Goal: Transaction & Acquisition: Purchase product/service

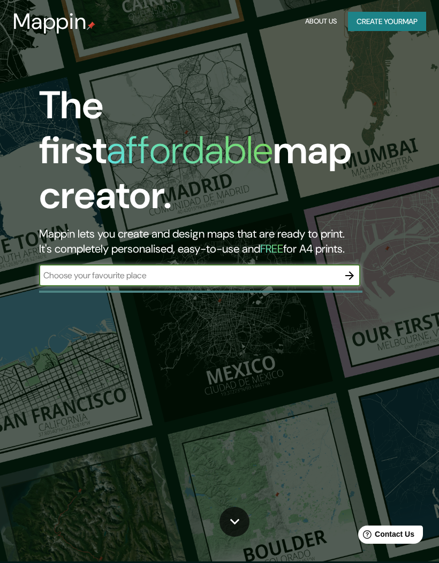
click at [275, 269] on input "text" at bounding box center [189, 275] width 300 height 12
click at [351, 271] on icon "button" at bounding box center [349, 275] width 9 height 9
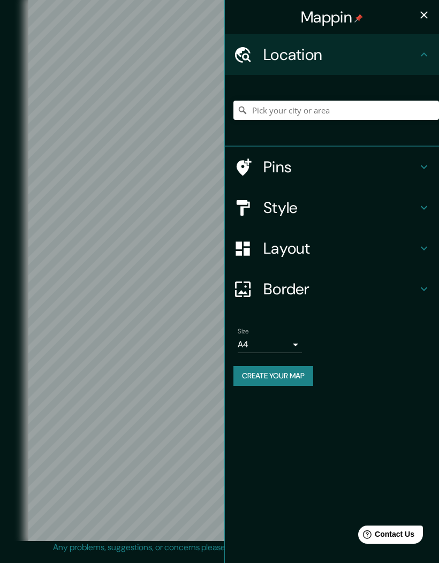
scroll to position [29, 0]
click at [325, 60] on h4 "Location" at bounding box center [340, 54] width 154 height 19
click at [335, 112] on input "Pick your city or area" at bounding box center [336, 110] width 206 height 19
type input "R"
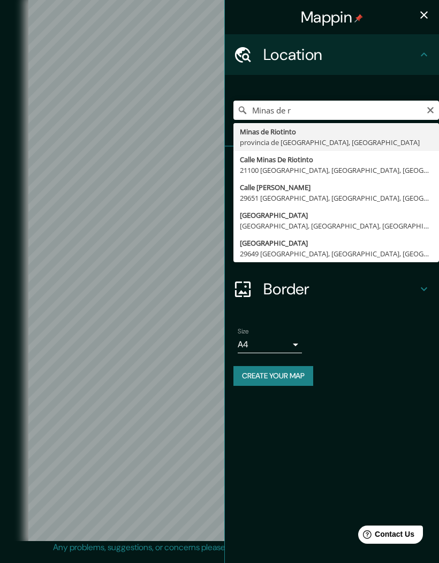
type input "Minas de Riotinto, provincia de Huelva, España"
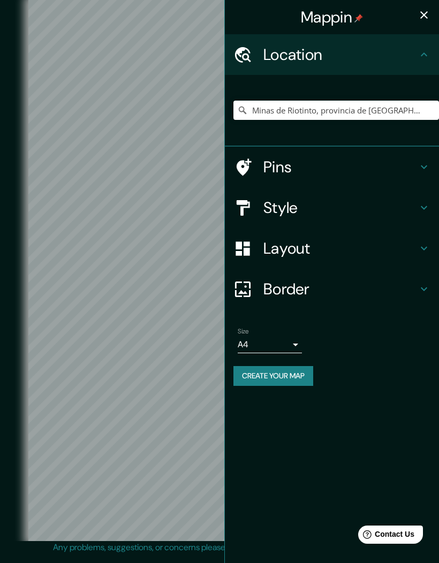
click at [426, 13] on icon "button" at bounding box center [423, 14] width 7 height 7
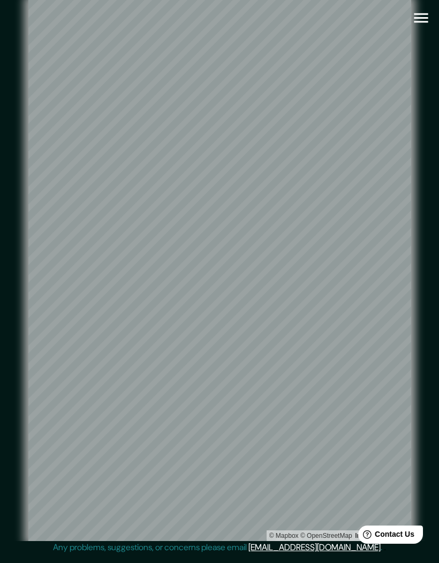
scroll to position [21, 0]
click at [426, 13] on icon "button" at bounding box center [421, 18] width 14 height 10
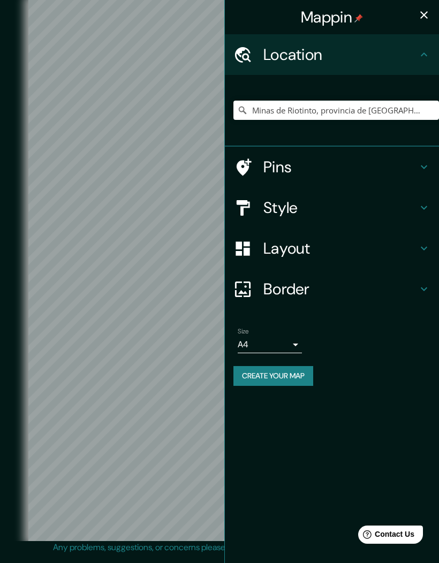
click at [299, 345] on body "Mappin Location Minas de Riotinto, provincia de Huelva, España Pins Style Layou…" at bounding box center [219, 281] width 439 height 563
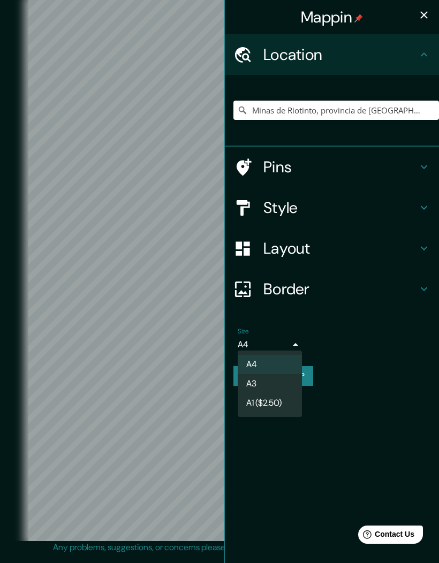
click at [282, 378] on li "A3" at bounding box center [270, 383] width 64 height 19
type input "a4"
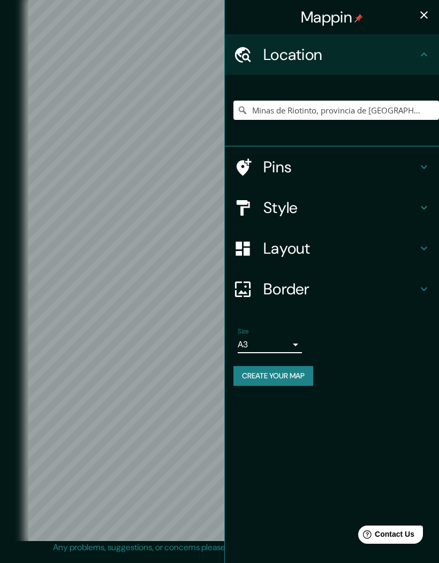
click at [313, 371] on button "Create your map" at bounding box center [273, 376] width 80 height 20
click at [308, 160] on h4 "Pins" at bounding box center [340, 166] width 154 height 19
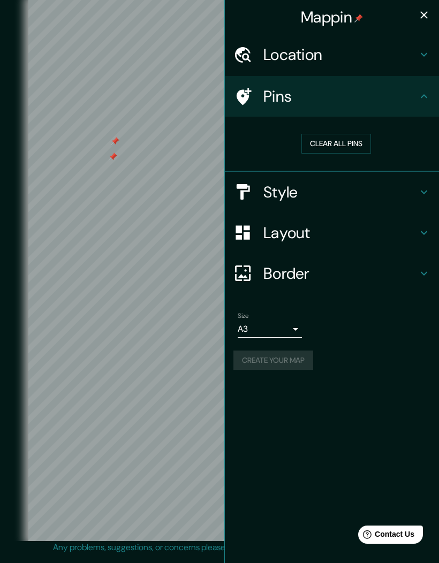
click at [346, 139] on button "Clear all pins" at bounding box center [336, 144] width 70 height 20
click at [421, 14] on icon "button" at bounding box center [424, 15] width 13 height 13
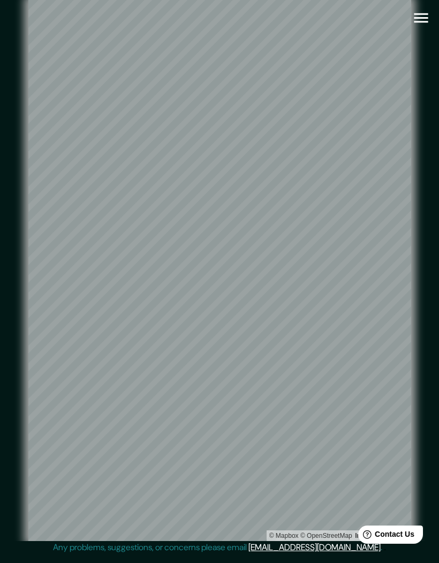
click at [426, 9] on icon "button" at bounding box center [421, 18] width 19 height 19
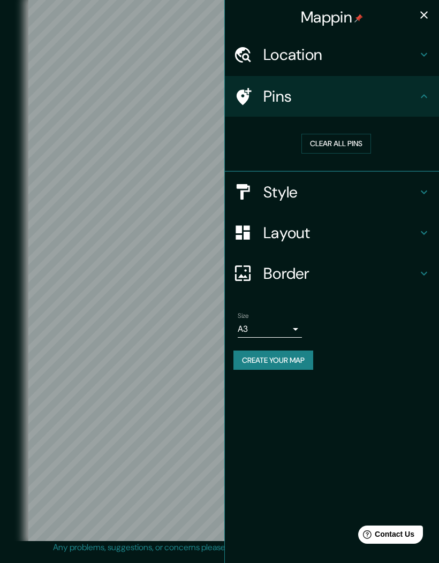
click at [353, 187] on h4 "Style" at bounding box center [340, 192] width 154 height 19
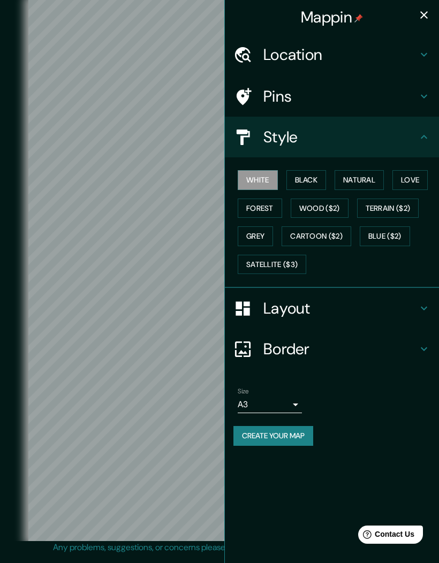
click at [316, 180] on button "Black" at bounding box center [306, 180] width 40 height 20
click at [362, 181] on button "Natural" at bounding box center [359, 180] width 49 height 20
click at [415, 180] on button "Love" at bounding box center [409, 180] width 35 height 20
click at [267, 206] on button "Forest" at bounding box center [260, 209] width 44 height 20
click at [328, 205] on button "Wood ($2)" at bounding box center [320, 209] width 58 height 20
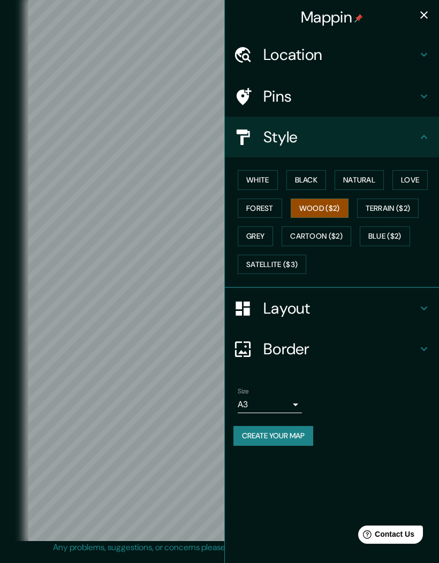
click at [379, 209] on button "Terrain ($2)" at bounding box center [388, 209] width 62 height 20
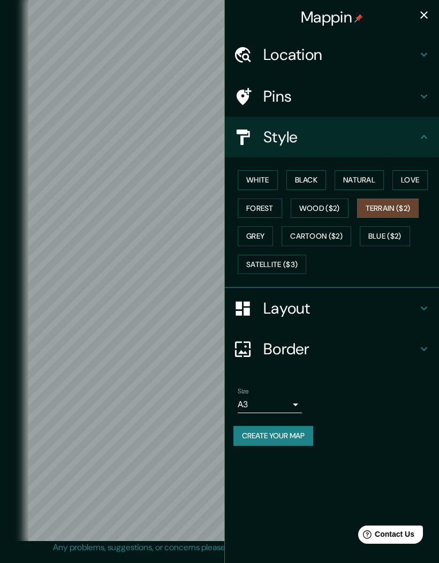
click at [264, 239] on button "Grey" at bounding box center [255, 236] width 35 height 20
click at [382, 208] on button "Terrain ($2)" at bounding box center [388, 209] width 62 height 20
click at [268, 238] on button "Grey" at bounding box center [255, 236] width 35 height 20
click at [326, 236] on button "Cartoon ($2)" at bounding box center [317, 236] width 70 height 20
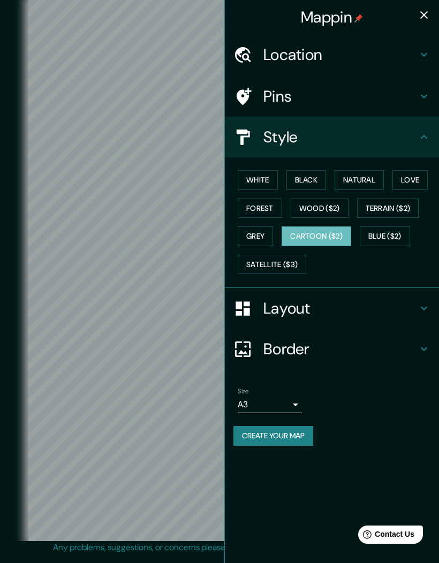
click at [375, 232] on button "Blue ($2)" at bounding box center [385, 236] width 50 height 20
click at [289, 264] on button "Satellite ($3)" at bounding box center [272, 265] width 69 height 20
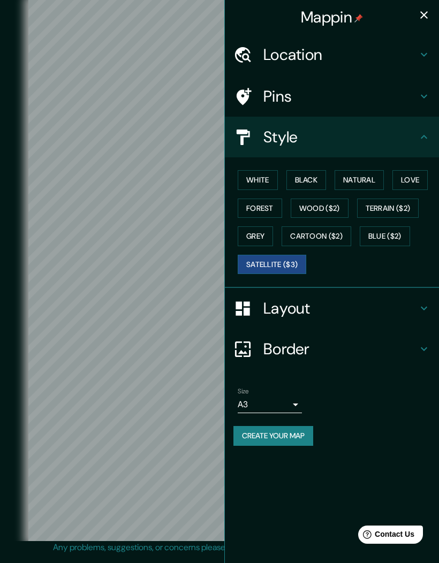
click at [274, 183] on button "White" at bounding box center [258, 180] width 40 height 20
click at [412, 177] on button "Love" at bounding box center [409, 180] width 35 height 20
click at [294, 309] on h4 "Layout" at bounding box center [340, 308] width 154 height 19
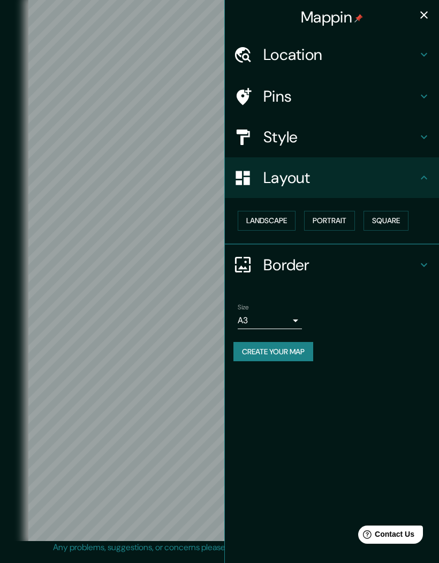
click at [283, 220] on button "Landscape" at bounding box center [267, 221] width 58 height 20
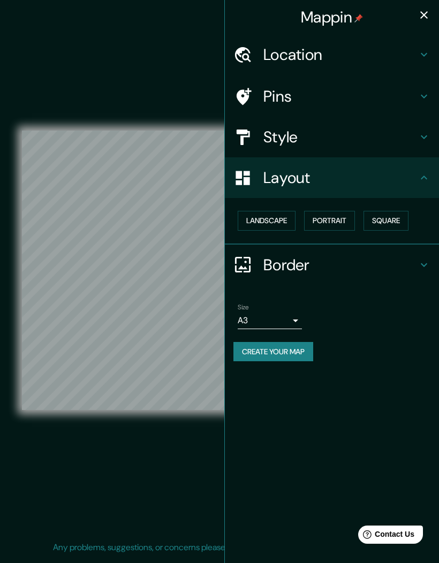
click at [342, 218] on button "Portrait" at bounding box center [329, 221] width 51 height 20
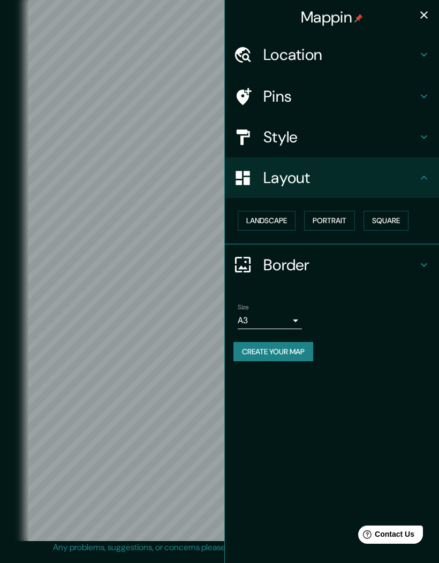
click at [394, 218] on button "Square" at bounding box center [386, 221] width 45 height 20
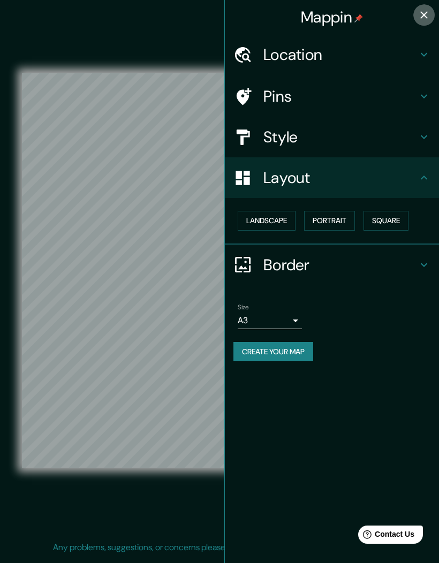
click at [424, 16] on icon "button" at bounding box center [424, 15] width 13 height 13
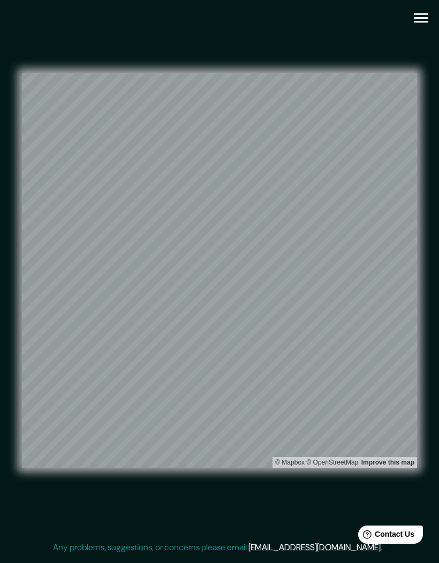
click at [423, 9] on icon "button" at bounding box center [421, 18] width 19 height 19
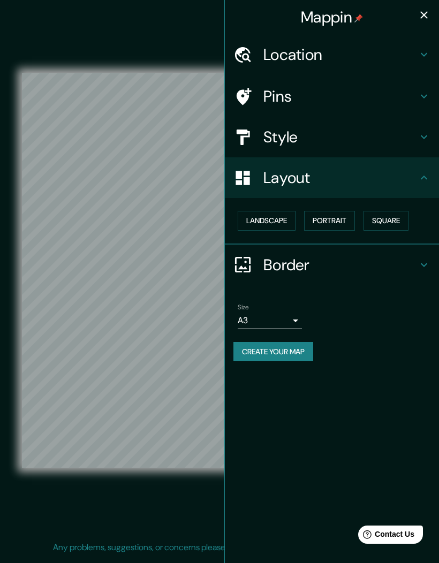
click at [283, 216] on button "Landscape" at bounding box center [267, 221] width 58 height 20
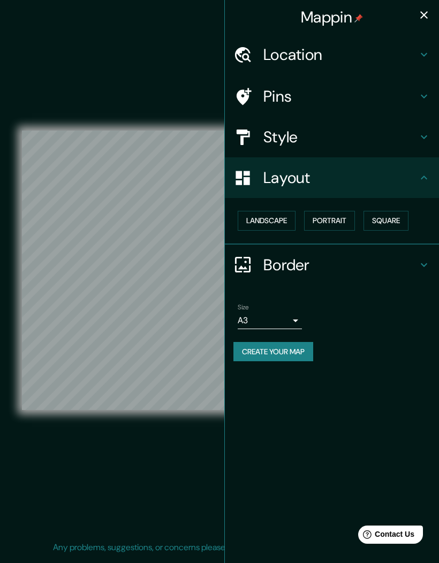
click at [337, 221] on button "Portrait" at bounding box center [329, 221] width 51 height 20
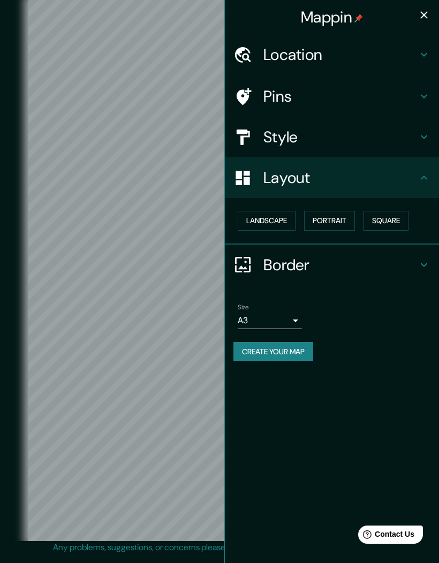
click at [431, 13] on button "button" at bounding box center [423, 14] width 21 height 21
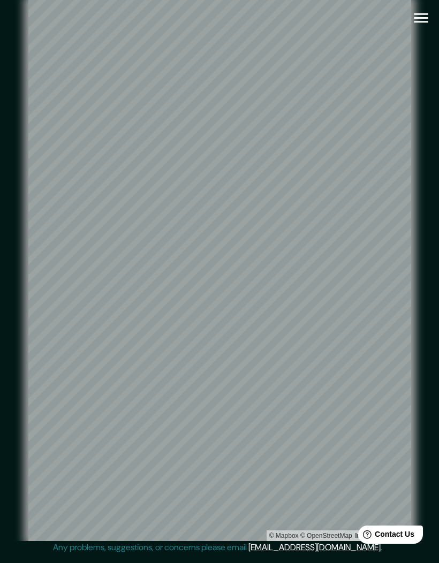
click at [426, 9] on icon "button" at bounding box center [421, 18] width 19 height 19
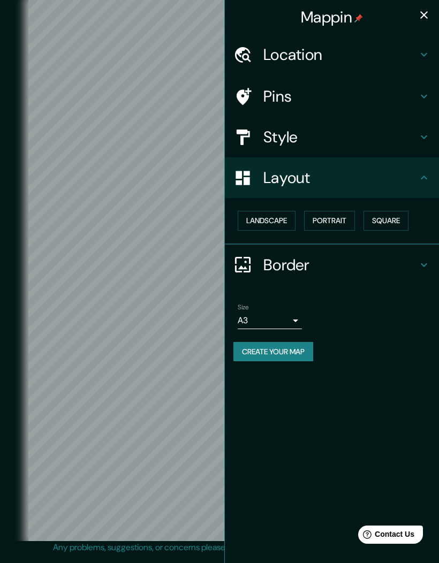
click at [310, 348] on button "Create your map" at bounding box center [273, 352] width 80 height 20
click at [347, 105] on div "Pins" at bounding box center [332, 96] width 214 height 41
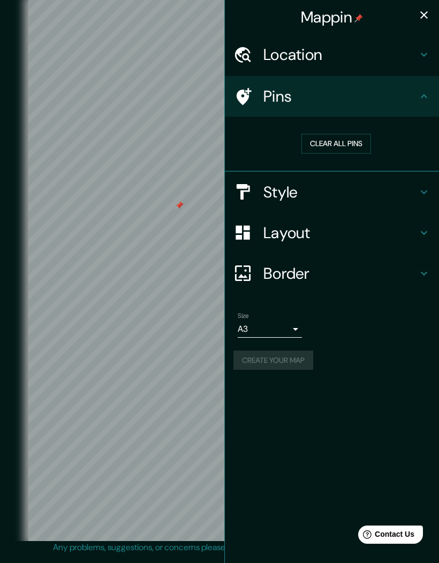
click at [346, 143] on button "Clear all pins" at bounding box center [336, 144] width 70 height 20
click at [325, 187] on h4 "Style" at bounding box center [340, 192] width 154 height 19
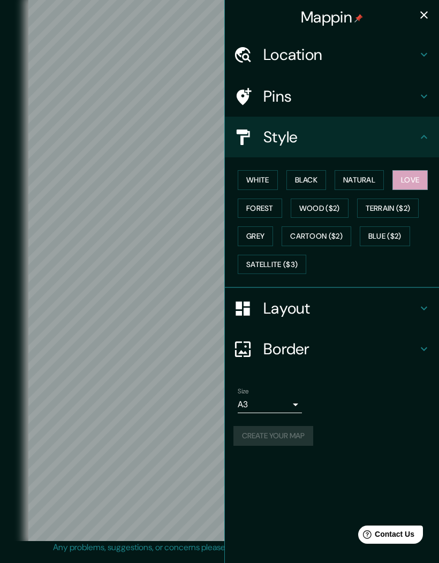
click at [315, 182] on button "Black" at bounding box center [306, 180] width 40 height 20
click at [267, 180] on button "White" at bounding box center [258, 180] width 40 height 20
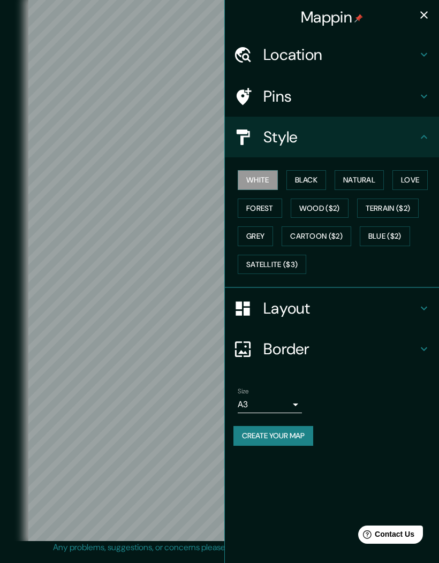
click at [422, 16] on icon "button" at bounding box center [424, 15] width 13 height 13
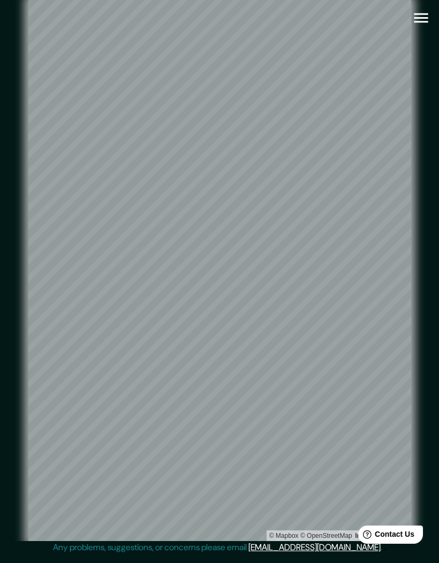
click at [423, 9] on icon "button" at bounding box center [421, 18] width 19 height 19
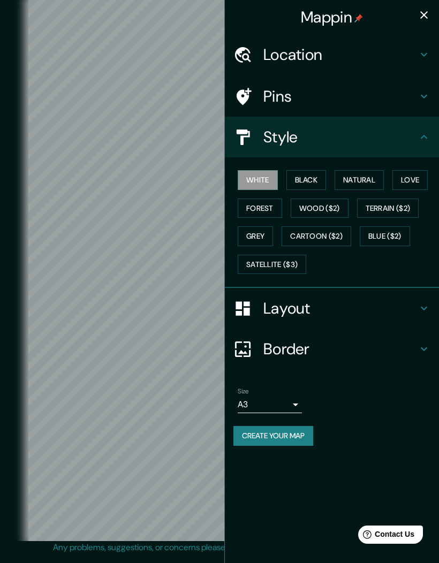
click at [282, 431] on button "Create your map" at bounding box center [273, 436] width 80 height 20
click at [358, 90] on h4 "Pins" at bounding box center [340, 96] width 154 height 19
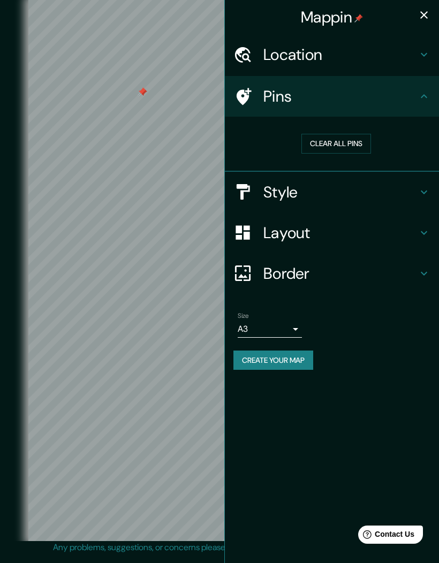
click at [354, 143] on button "Clear all pins" at bounding box center [336, 144] width 70 height 20
click at [427, 16] on icon "button" at bounding box center [424, 15] width 13 height 13
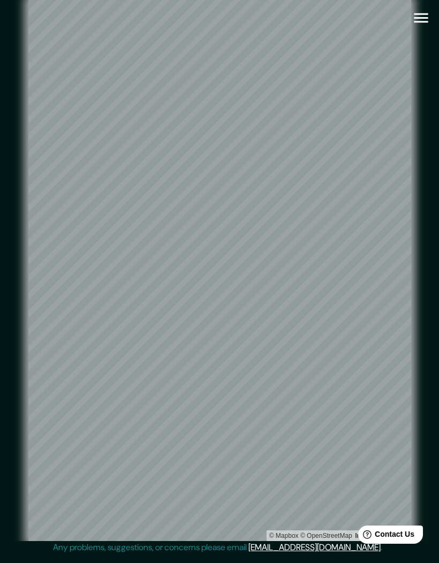
click at [421, 9] on icon "button" at bounding box center [421, 18] width 19 height 19
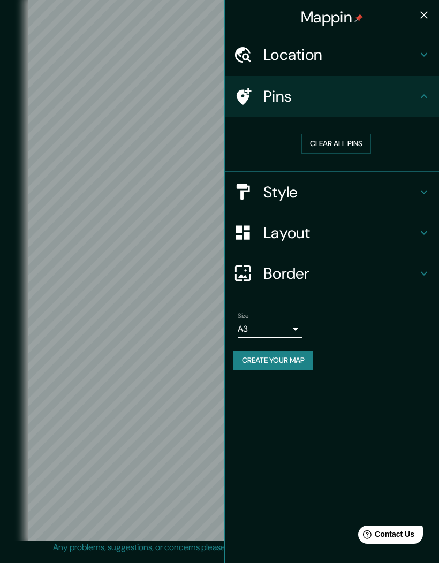
click at [353, 189] on h4 "Style" at bounding box center [340, 192] width 154 height 19
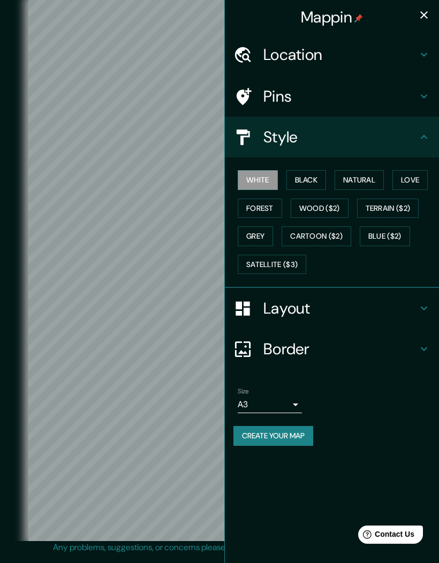
click at [415, 178] on button "Love" at bounding box center [409, 180] width 35 height 20
click at [298, 174] on button "Black" at bounding box center [306, 180] width 40 height 20
click at [255, 183] on button "White" at bounding box center [258, 180] width 40 height 20
click at [411, 183] on button "Love" at bounding box center [409, 180] width 35 height 20
click at [265, 203] on button "Forest" at bounding box center [260, 209] width 44 height 20
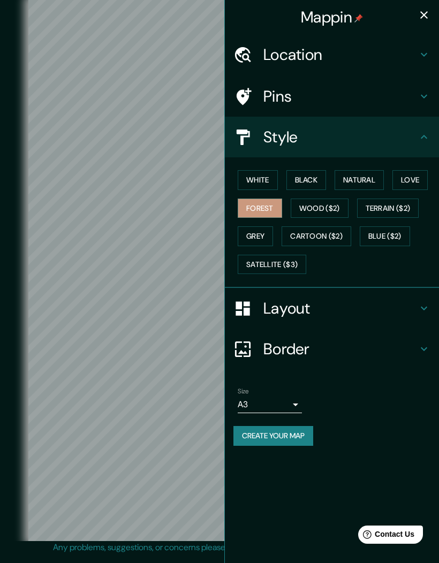
click at [318, 205] on button "Wood ($2)" at bounding box center [320, 209] width 58 height 20
click at [308, 180] on button "Black" at bounding box center [306, 180] width 40 height 20
click at [424, 15] on icon "button" at bounding box center [423, 14] width 7 height 7
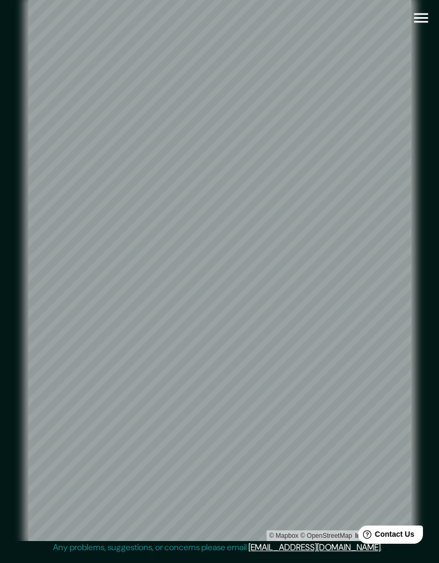
click at [235, 554] on p "Any problems, suggestions, or concerns please email help@mappin.pro ." at bounding box center [217, 547] width 329 height 13
click at [424, 9] on icon "button" at bounding box center [421, 18] width 19 height 19
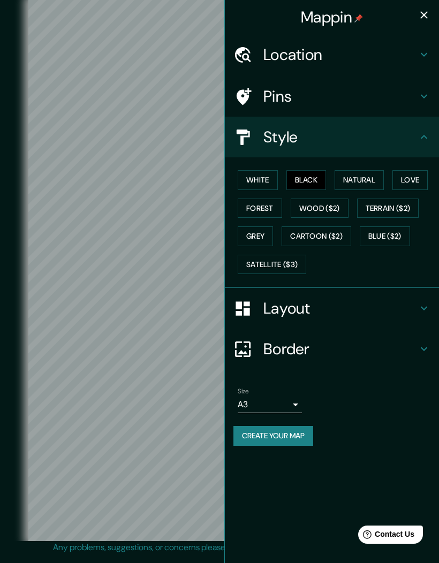
click at [256, 183] on button "White" at bounding box center [258, 180] width 40 height 20
click at [427, 10] on icon "button" at bounding box center [424, 15] width 13 height 13
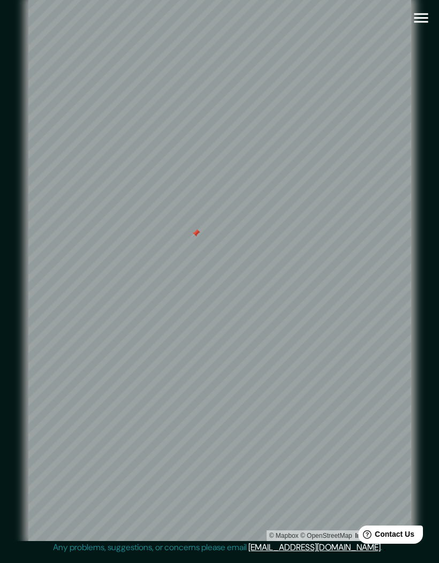
click at [419, 13] on icon "button" at bounding box center [421, 18] width 14 height 10
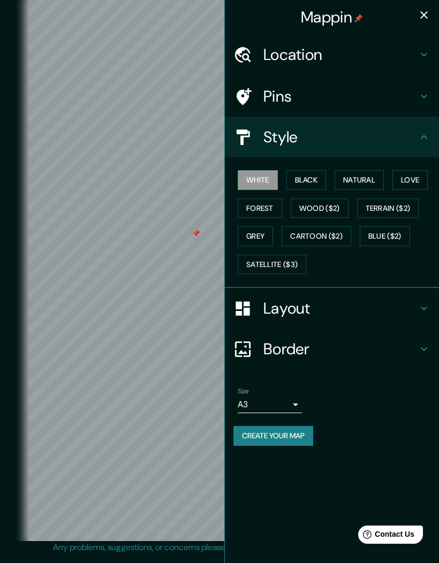
click at [378, 103] on h4 "Pins" at bounding box center [340, 96] width 154 height 19
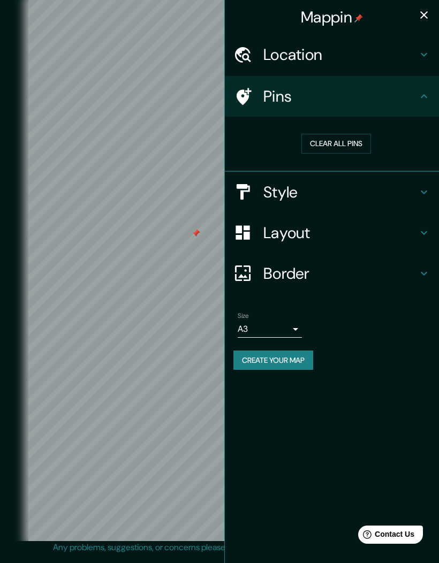
click at [354, 140] on button "Clear all pins" at bounding box center [336, 144] width 70 height 20
click at [344, 143] on button "Clear all pins" at bounding box center [336, 144] width 70 height 20
click at [423, 19] on icon "button" at bounding box center [424, 15] width 13 height 13
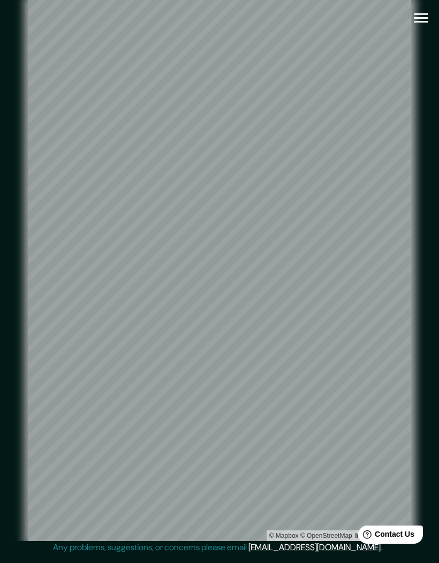
click at [420, 9] on icon "button" at bounding box center [421, 18] width 19 height 19
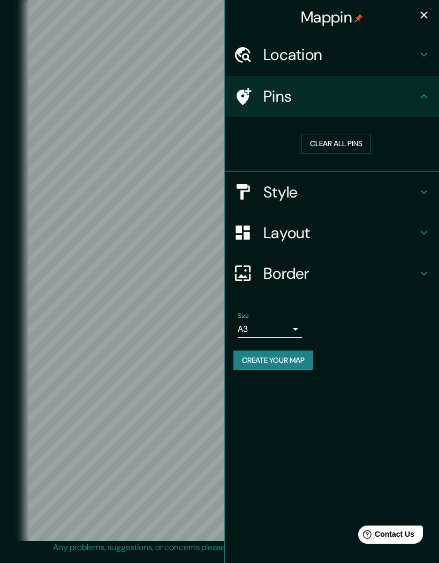
click at [294, 358] on button "Create your map" at bounding box center [273, 361] width 80 height 20
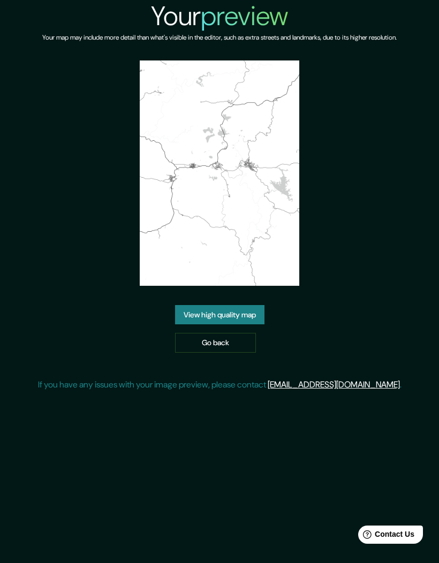
click at [241, 324] on link "View high quality map" at bounding box center [219, 315] width 89 height 20
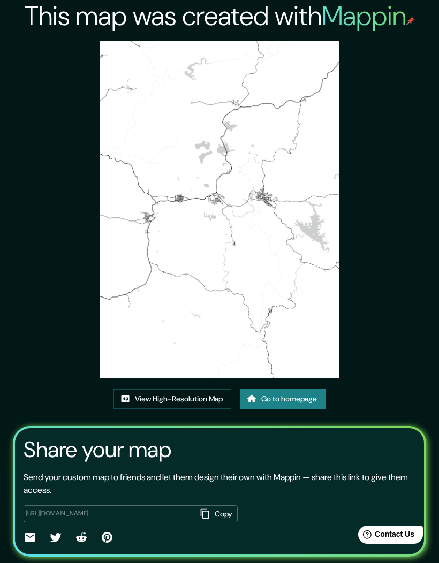
click at [190, 448] on div "This map was created with Mappin View High-Resolution Map Go to homepage Share …" at bounding box center [219, 297] width 435 height 595
click at [199, 409] on div "This map was created with Mappin View High-Resolution Map Go to homepage Share …" at bounding box center [219, 297] width 435 height 595
click at [192, 409] on link "View High-Resolution Map" at bounding box center [173, 399] width 118 height 20
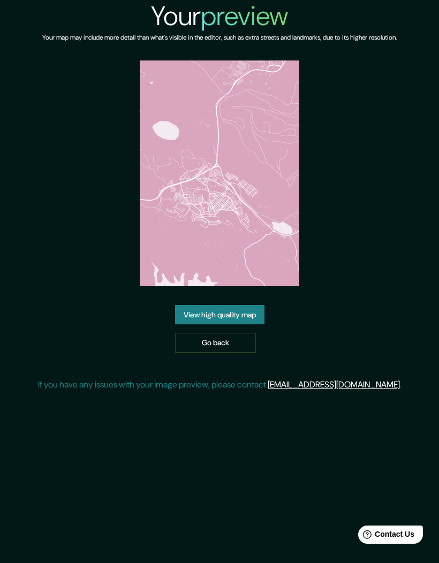
click at [259, 325] on link "View high quality map" at bounding box center [219, 315] width 89 height 20
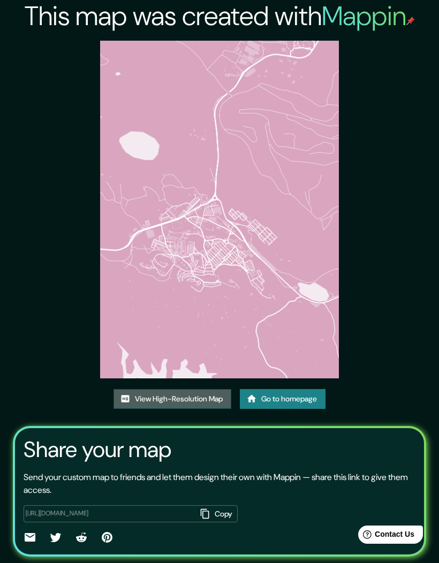
click at [210, 409] on link "View High-Resolution Map" at bounding box center [173, 399] width 118 height 20
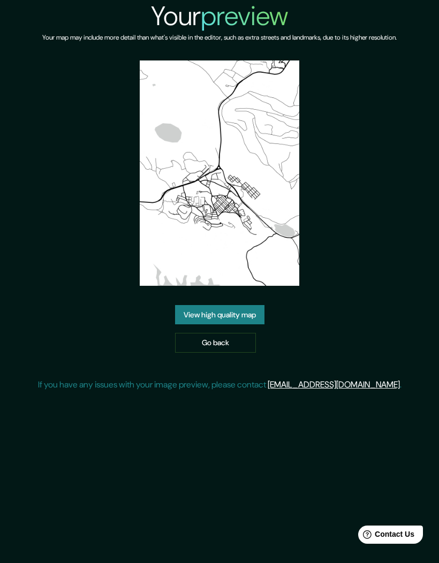
click at [259, 325] on link "View high quality map" at bounding box center [219, 315] width 89 height 20
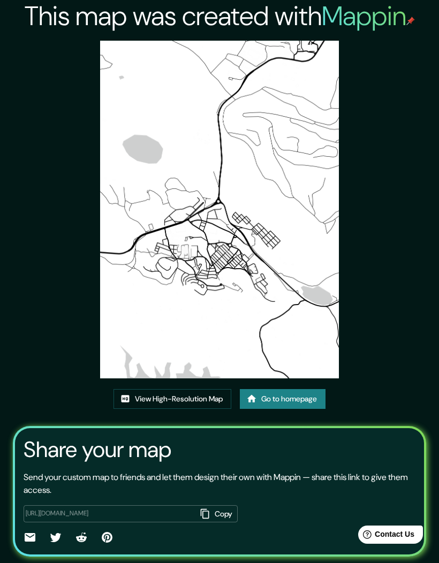
click at [174, 409] on link "View High-Resolution Map" at bounding box center [173, 399] width 118 height 20
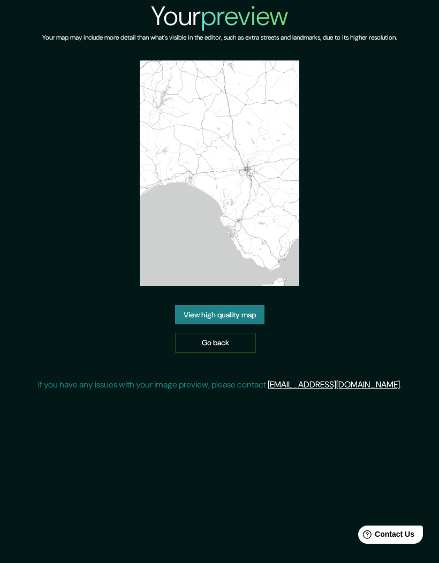
click at [247, 325] on link "View high quality map" at bounding box center [219, 315] width 89 height 20
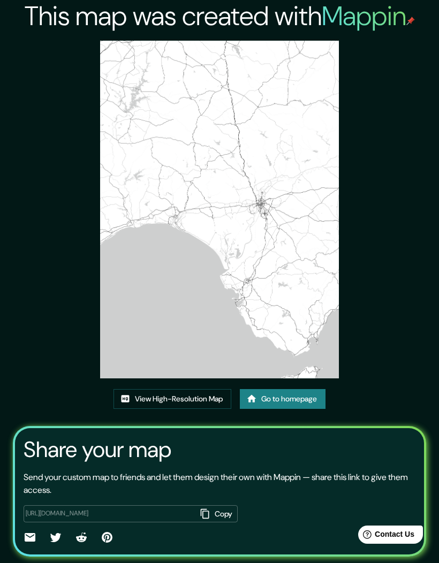
click at [176, 409] on link "View High-Resolution Map" at bounding box center [173, 399] width 118 height 20
